Goal: Task Accomplishment & Management: Manage account settings

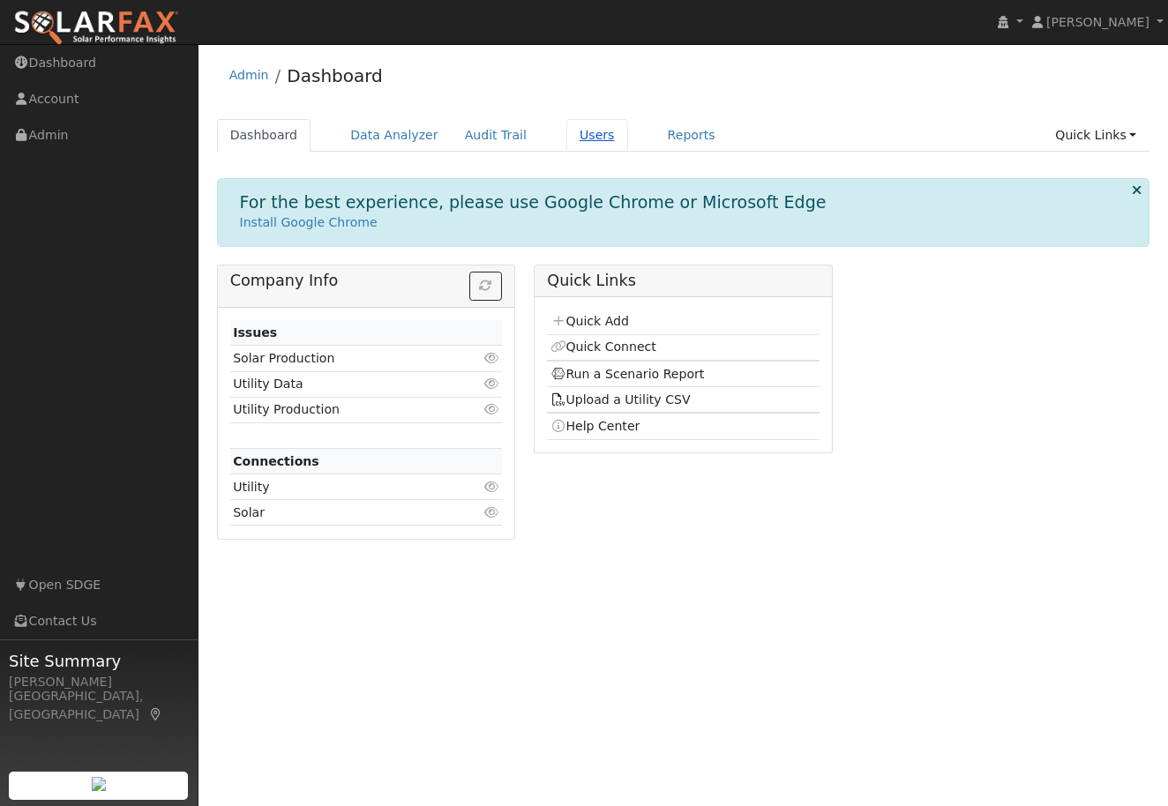
click at [570, 133] on link "Users" at bounding box center [597, 135] width 62 height 33
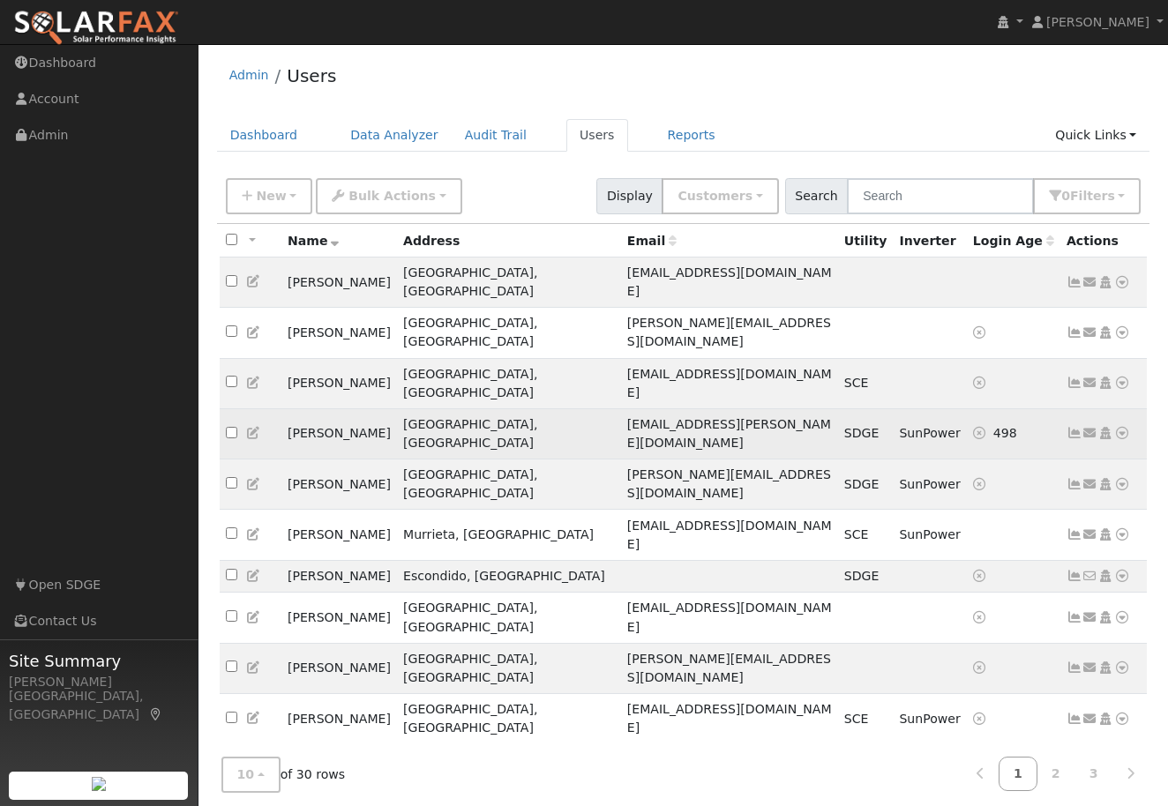
click at [1075, 427] on icon at bounding box center [1075, 433] width 16 height 12
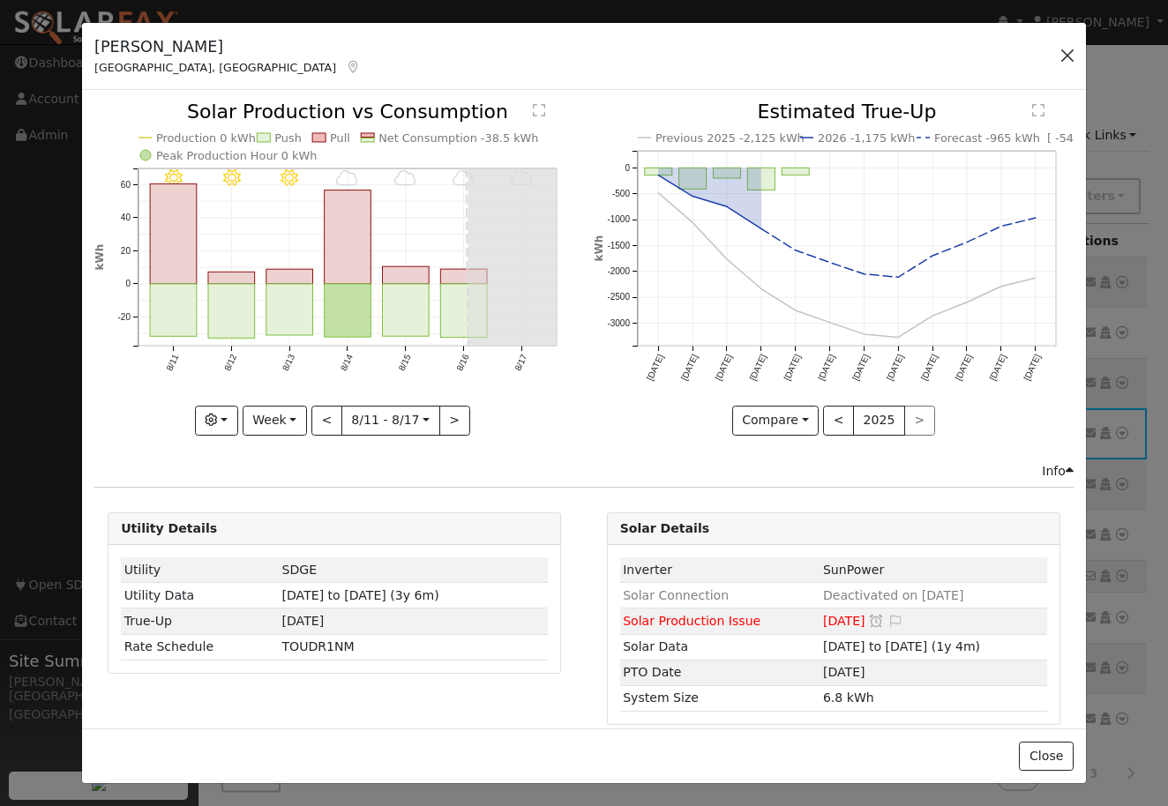
click at [1068, 53] on button "button" at bounding box center [1067, 55] width 25 height 25
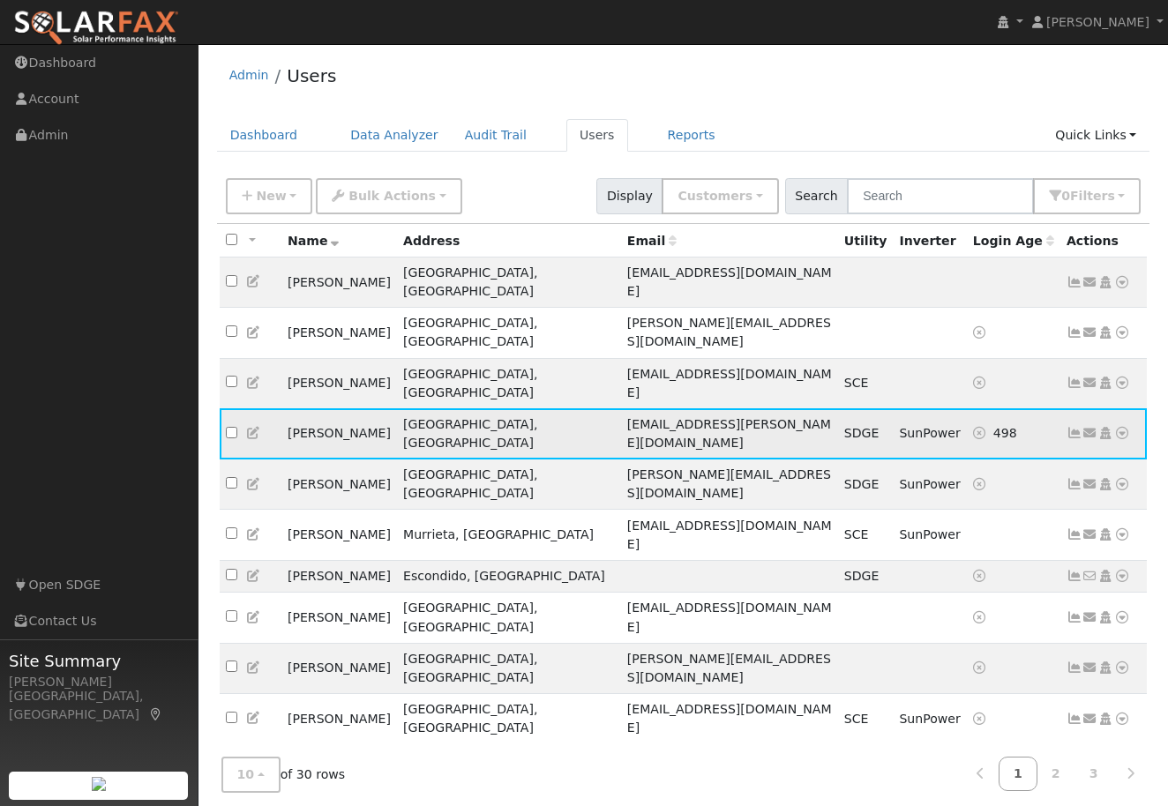
click at [1076, 427] on icon at bounding box center [1075, 433] width 16 height 12
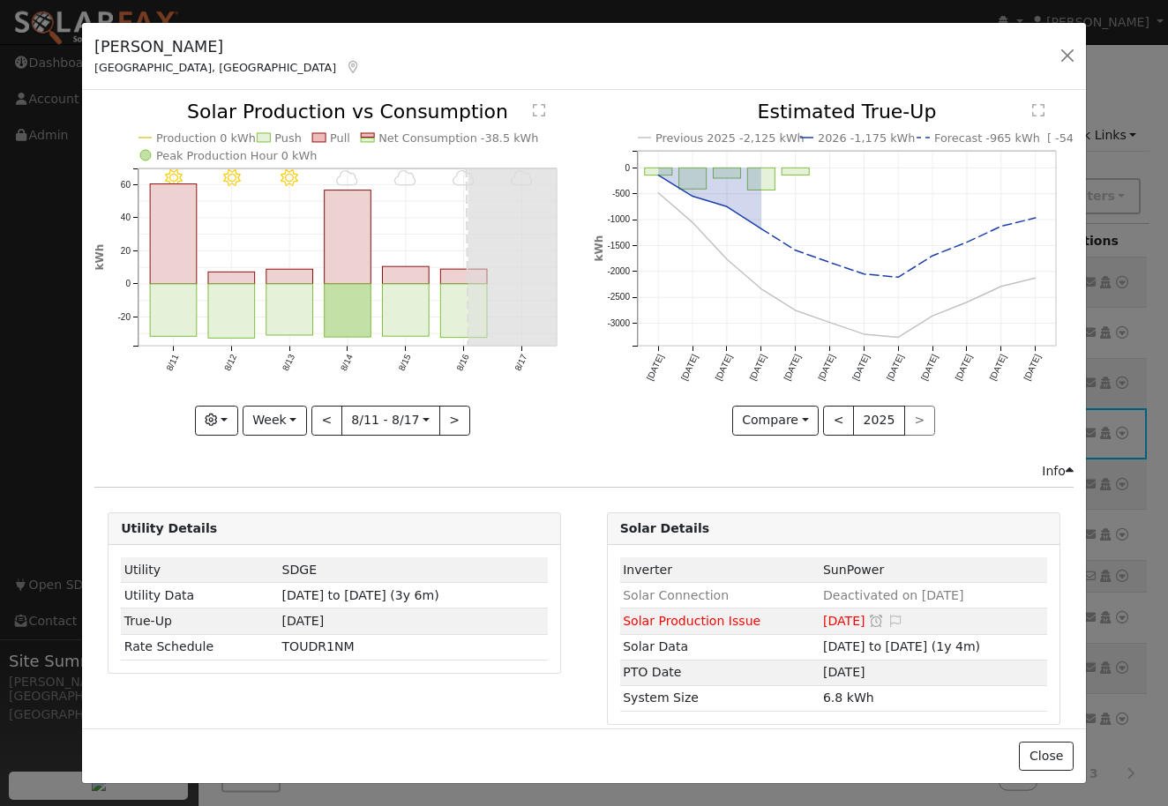
click at [272, 418] on button "Week" at bounding box center [275, 421] width 64 height 30
click at [290, 532] on link "Year" at bounding box center [304, 531] width 123 height 25
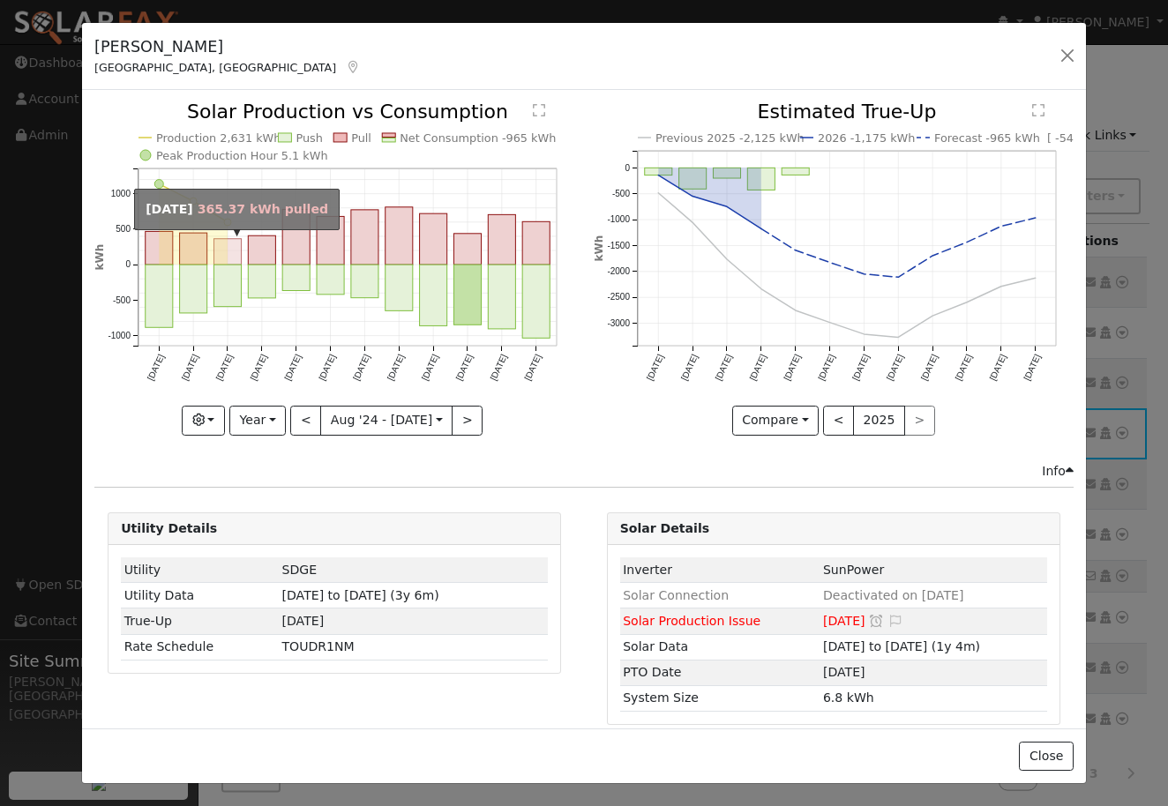
click at [227, 249] on rect "onclick=""" at bounding box center [227, 252] width 27 height 26
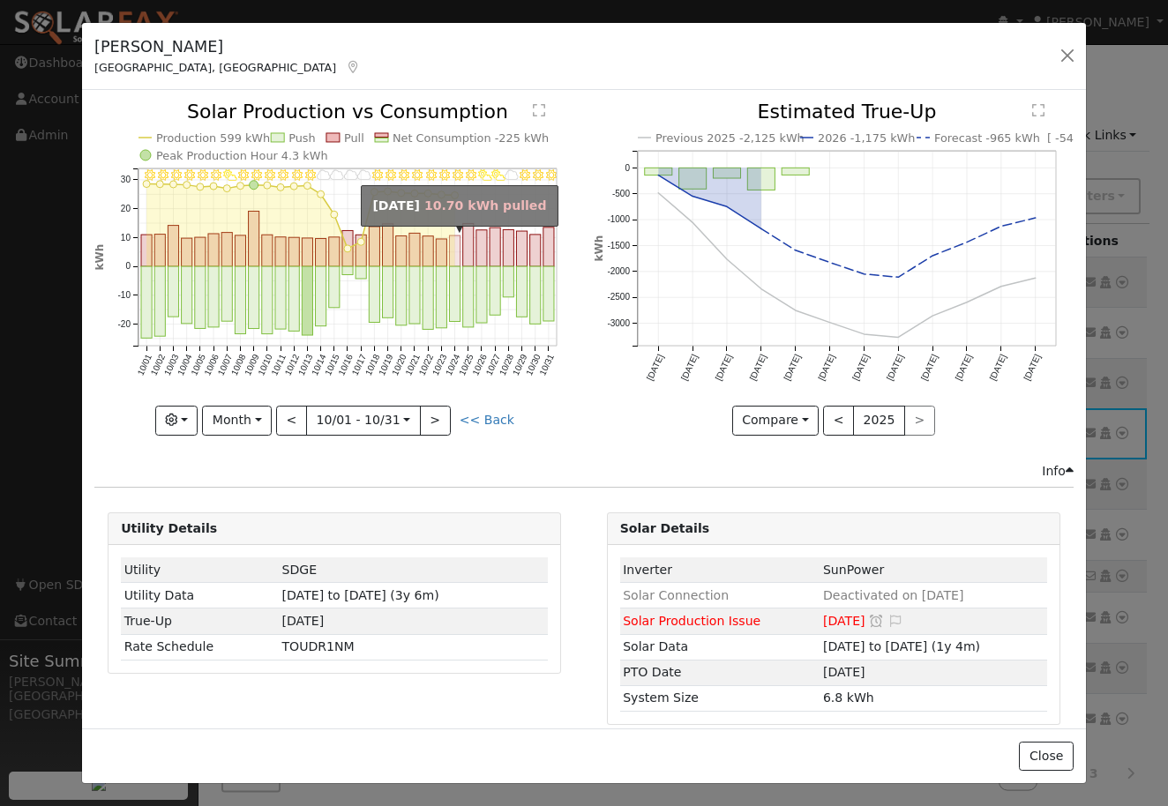
click at [459, 243] on rect "onclick=""" at bounding box center [455, 251] width 11 height 31
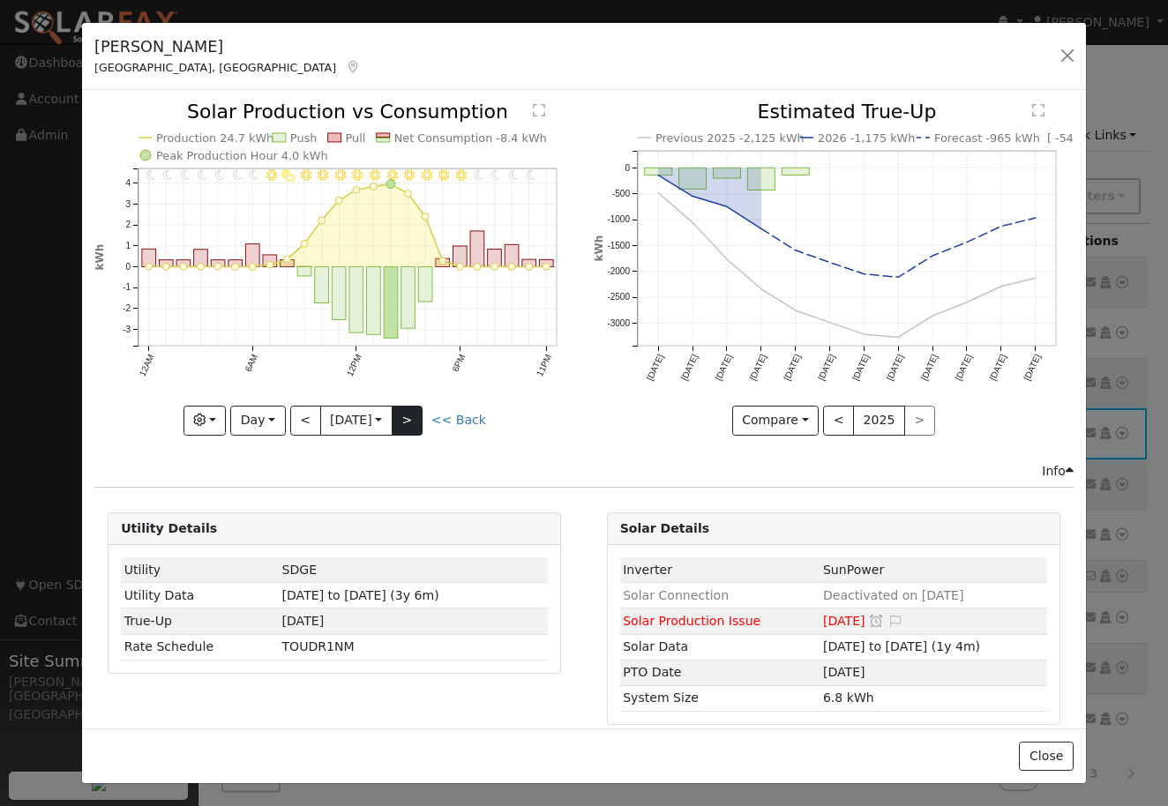
click at [423, 417] on button ">" at bounding box center [407, 421] width 31 height 30
type input "2024-10-25"
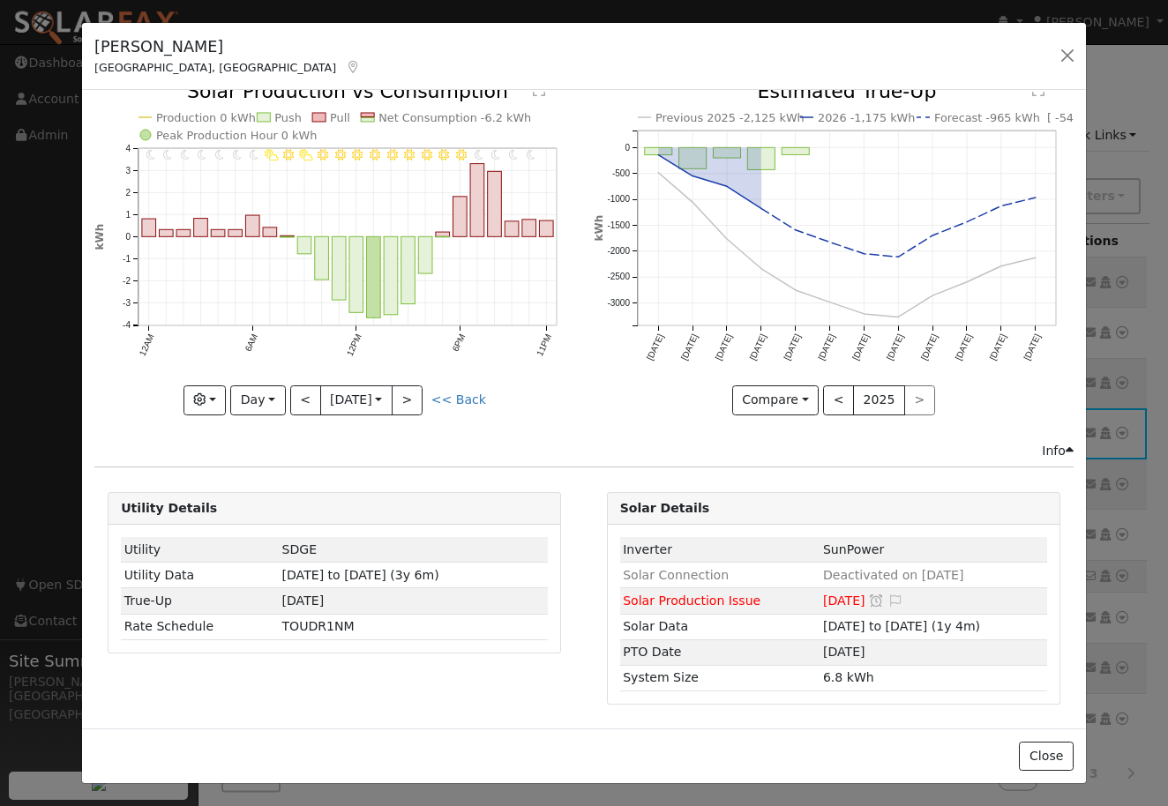
scroll to position [19, 0]
click at [1065, 61] on button "button" at bounding box center [1067, 55] width 25 height 25
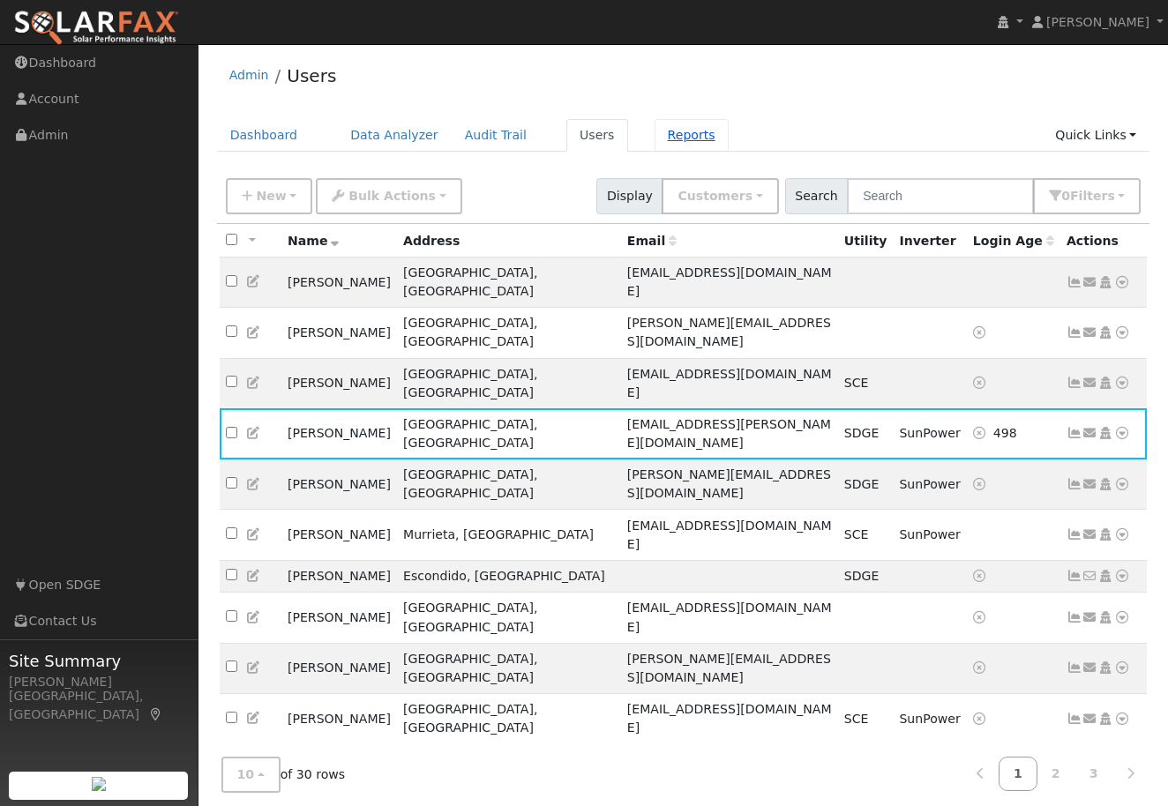
click at [675, 137] on link "Reports" at bounding box center [692, 135] width 74 height 33
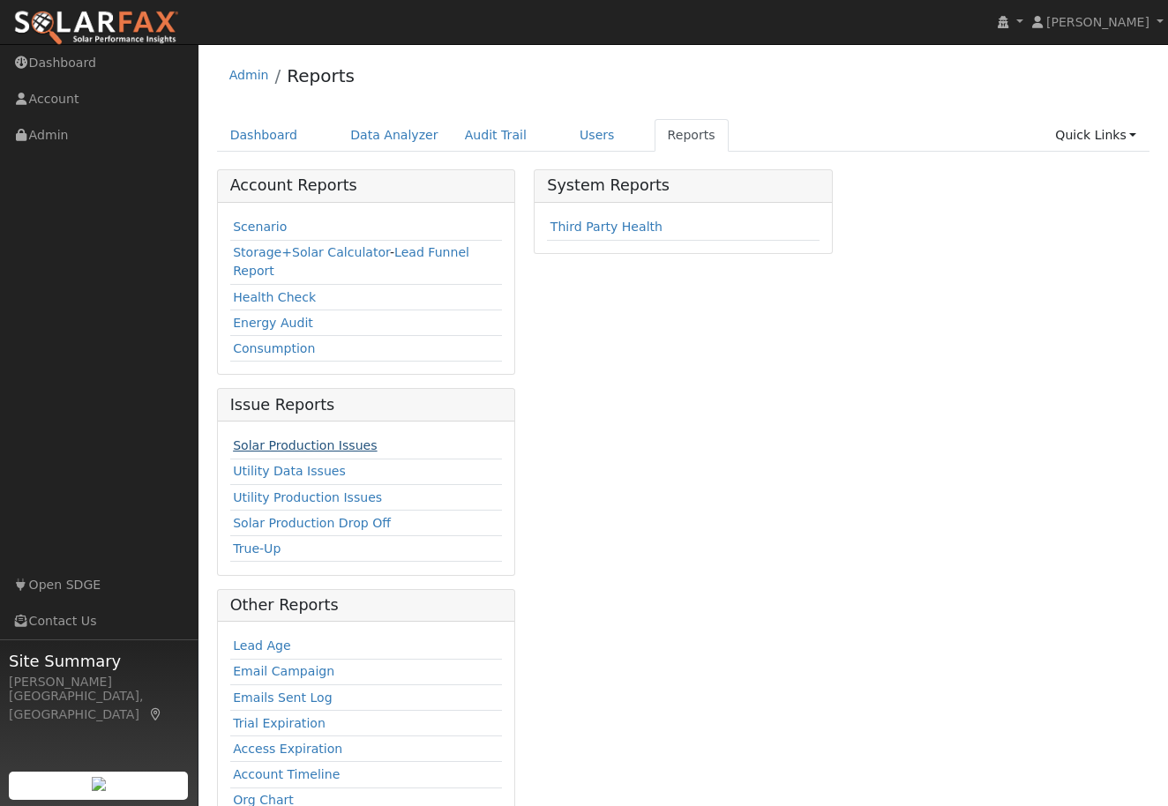
click at [266, 447] on link "Solar Production Issues" at bounding box center [305, 445] width 144 height 14
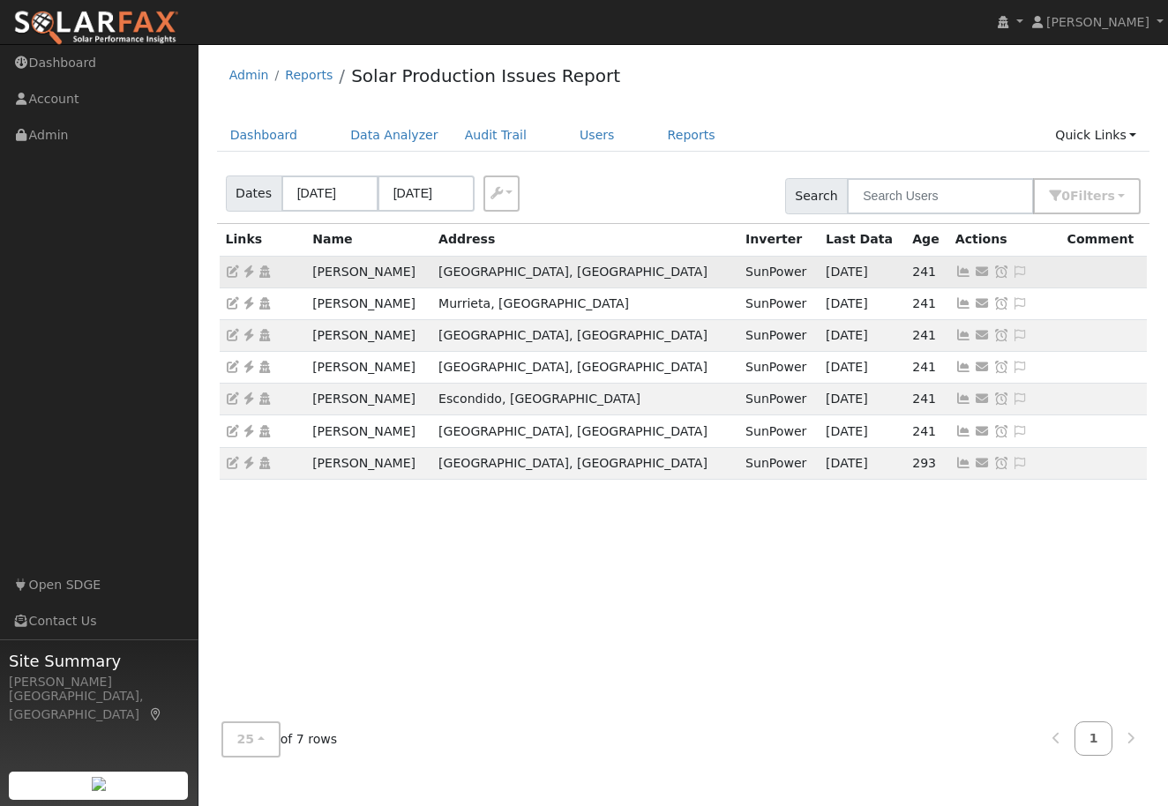
click at [955, 271] on icon at bounding box center [963, 272] width 16 height 12
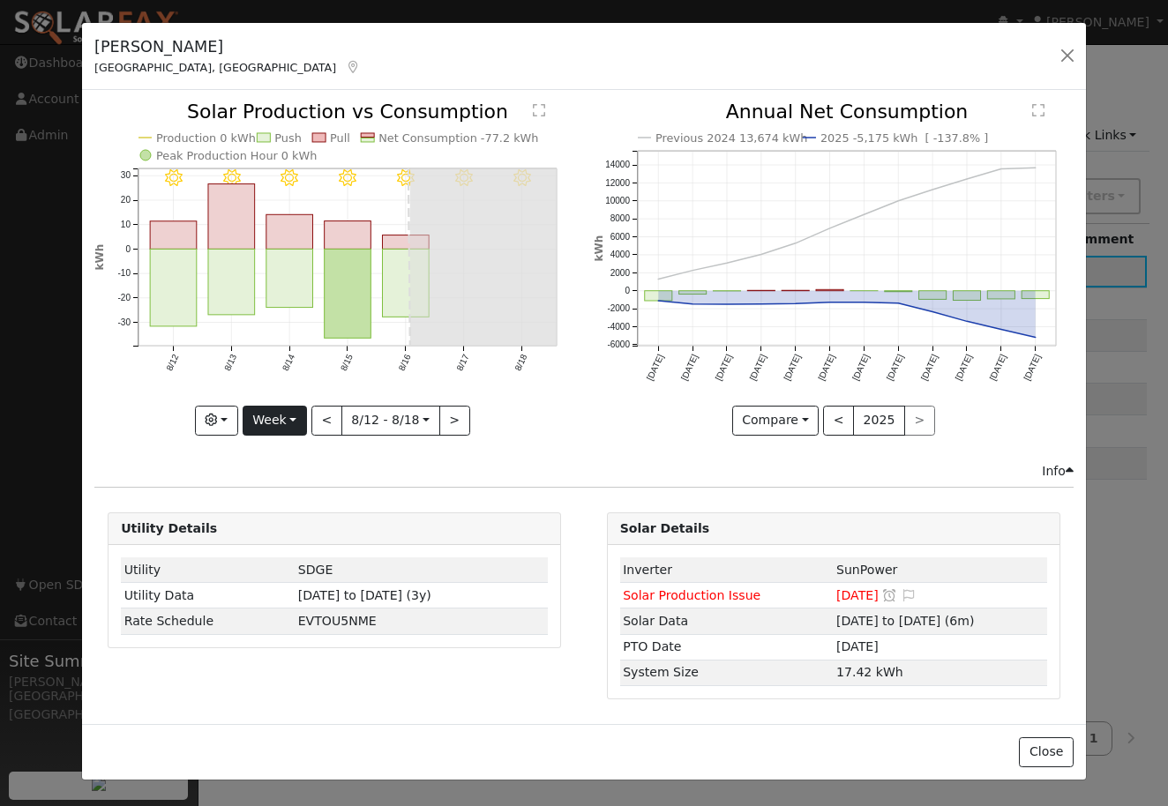
click at [300, 423] on button "Week" at bounding box center [275, 421] width 64 height 30
click at [279, 529] on link "Year" at bounding box center [304, 531] width 123 height 25
type input "[DATE]"
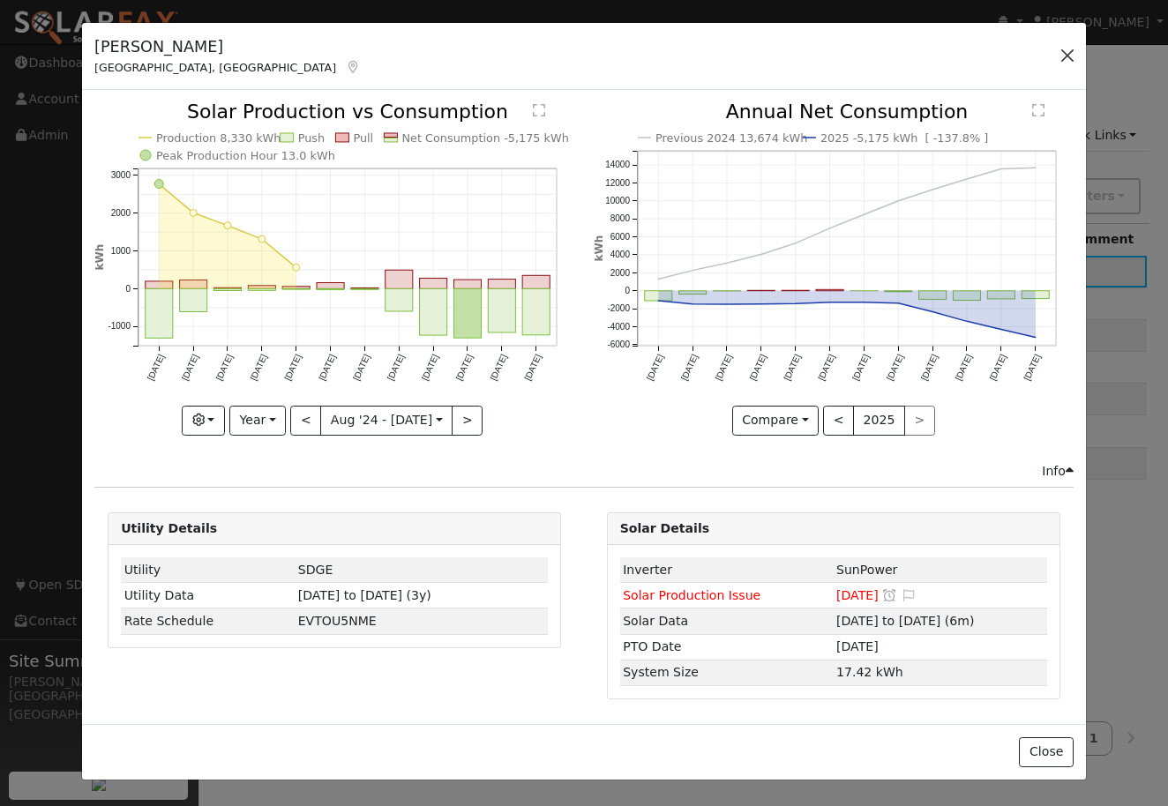
click at [1066, 57] on button "button" at bounding box center [1067, 55] width 25 height 25
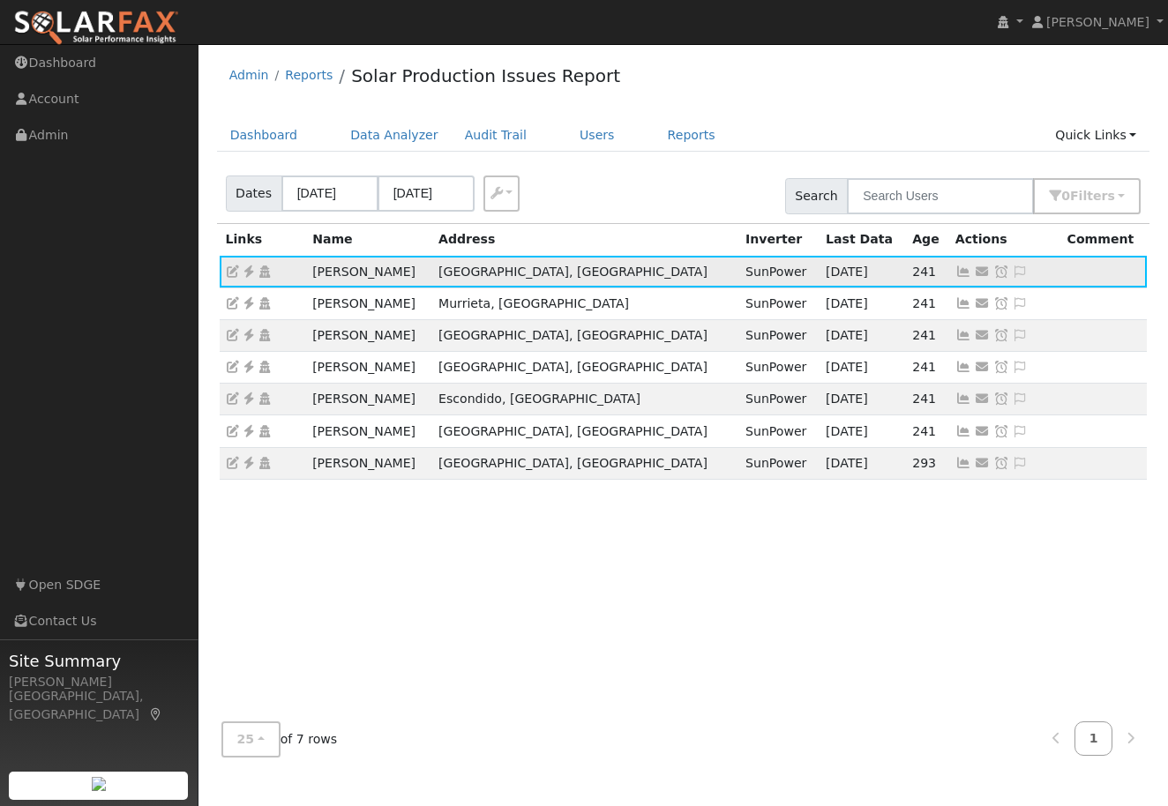
click at [1013, 269] on icon at bounding box center [1021, 272] width 16 height 12
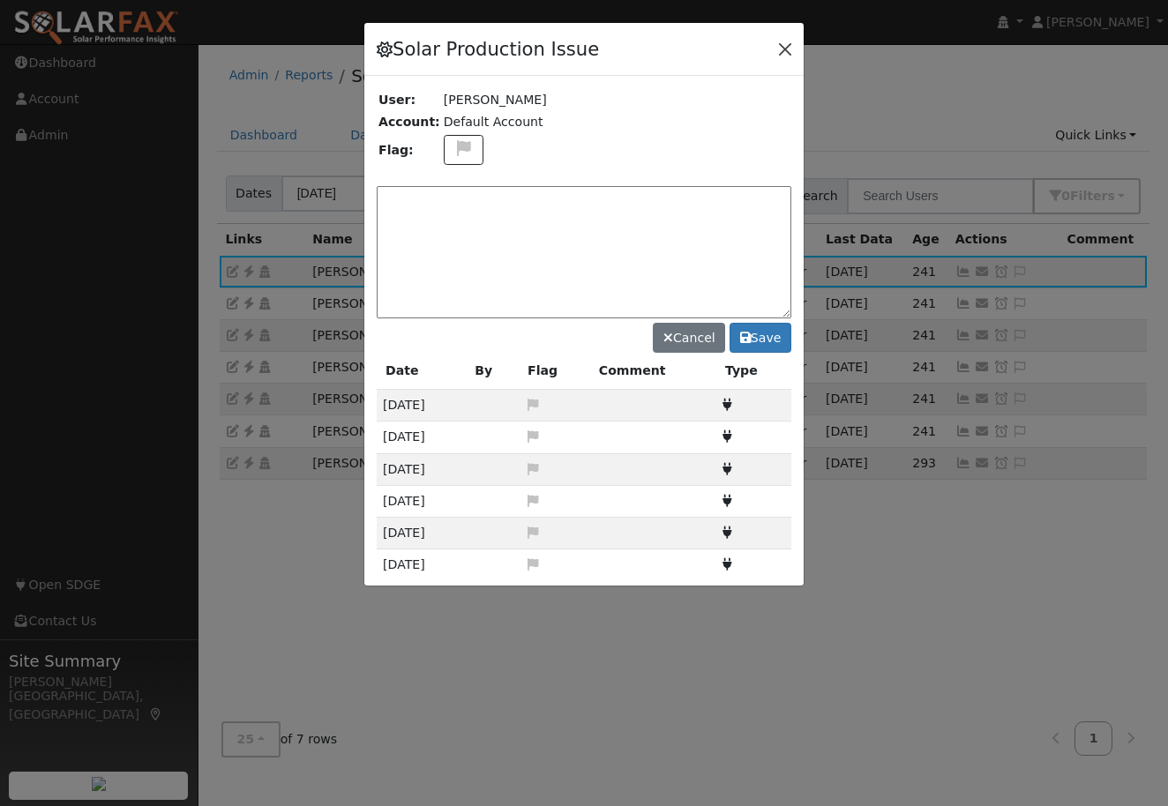
click at [785, 49] on button "button" at bounding box center [785, 48] width 25 height 25
